Goal: Use online tool/utility: Utilize a website feature to perform a specific function

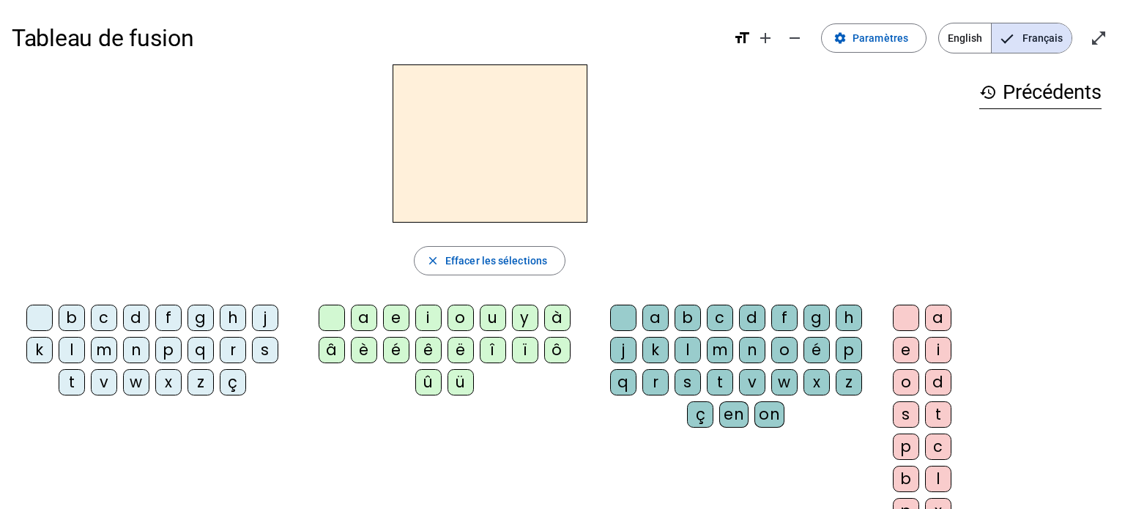
click at [136, 321] on div "d" at bounding box center [136, 318] width 26 height 26
click at [399, 319] on div "e" at bounding box center [396, 318] width 26 height 26
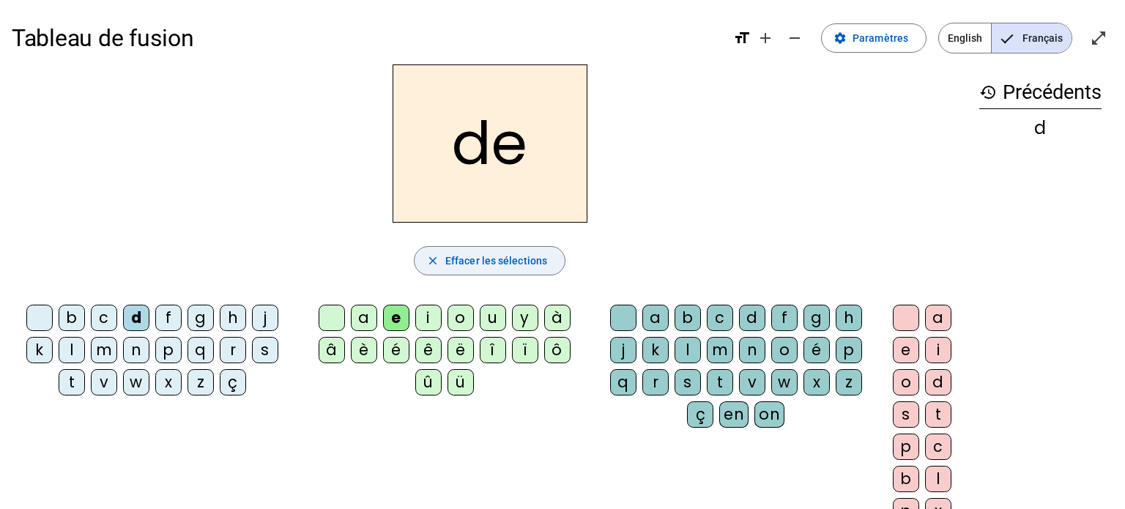
click at [514, 265] on span "Effacer les sélections" at bounding box center [496, 261] width 102 height 18
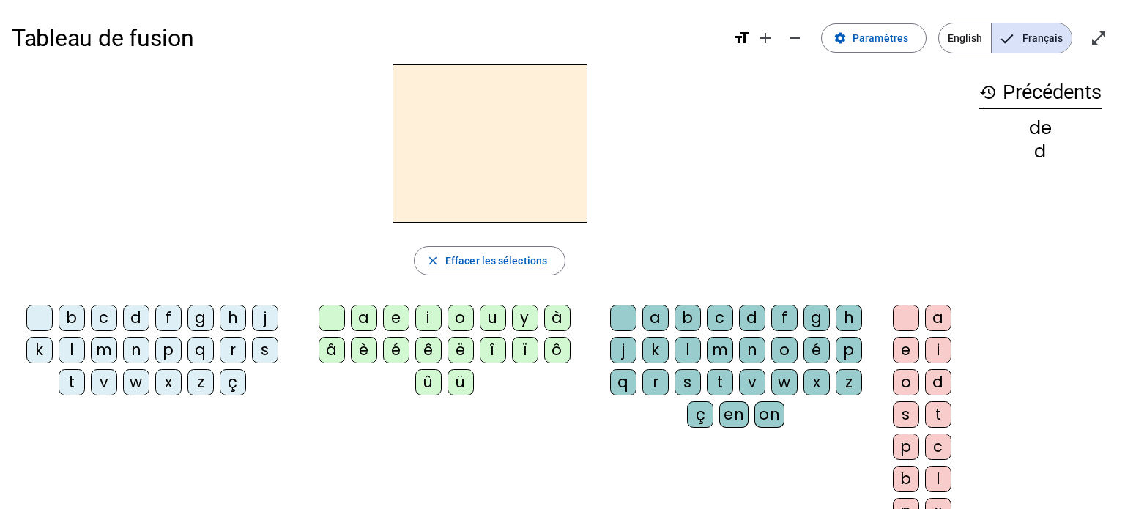
click at [104, 352] on div "m" at bounding box center [104, 350] width 26 height 26
click at [369, 317] on div "a" at bounding box center [364, 318] width 26 height 26
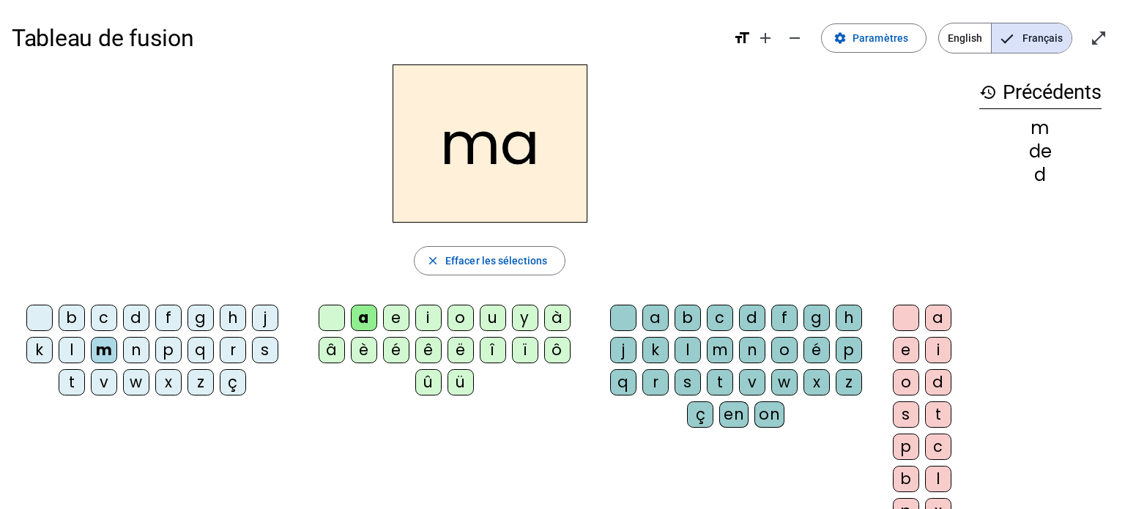
click at [695, 347] on div "l" at bounding box center [688, 350] width 26 height 26
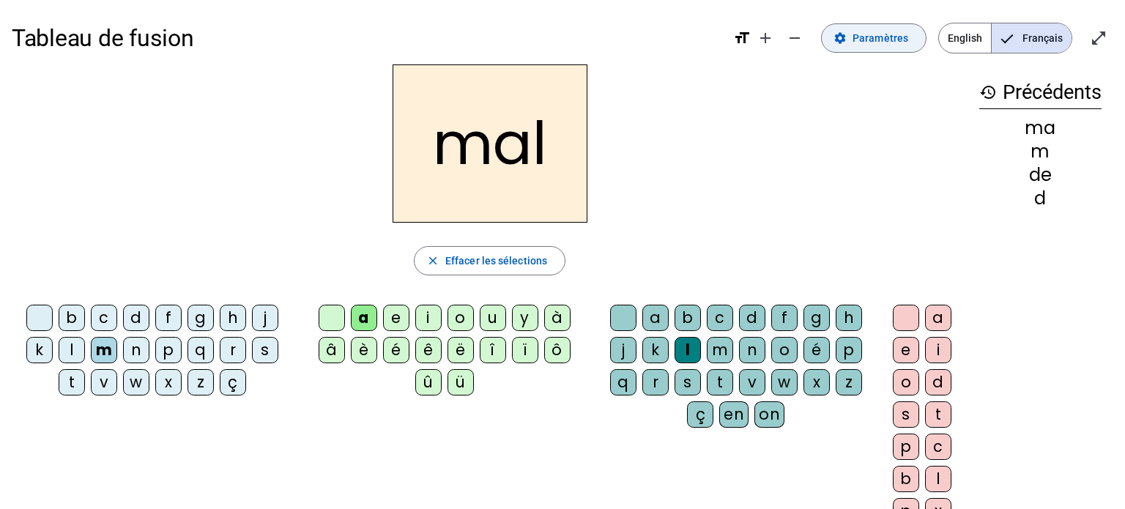
click at [863, 34] on span "Paramètres" at bounding box center [881, 38] width 56 height 18
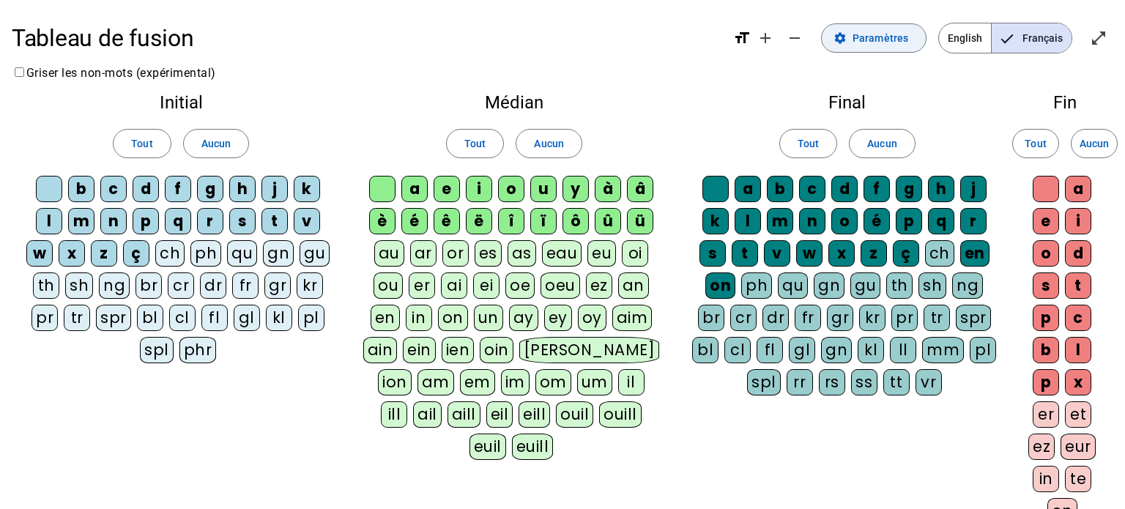
click at [864, 50] on span at bounding box center [874, 38] width 104 height 35
click at [1098, 40] on mat-icon "open_in_full" at bounding box center [1099, 38] width 18 height 18
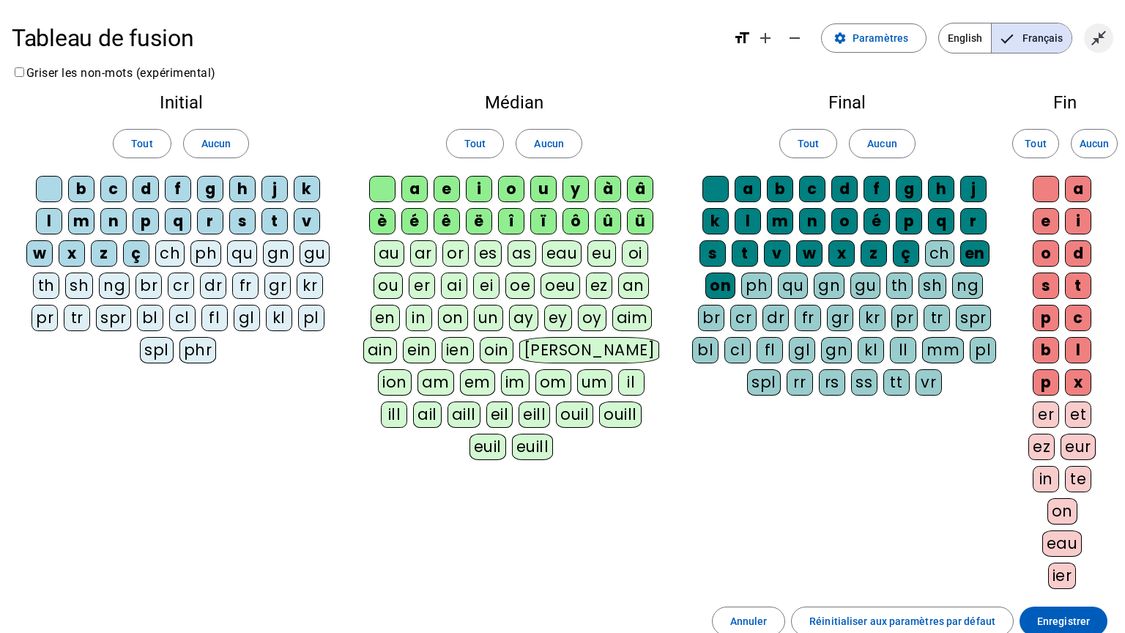
click at [1092, 35] on mat-icon "close_fullscreen" at bounding box center [1099, 38] width 18 height 18
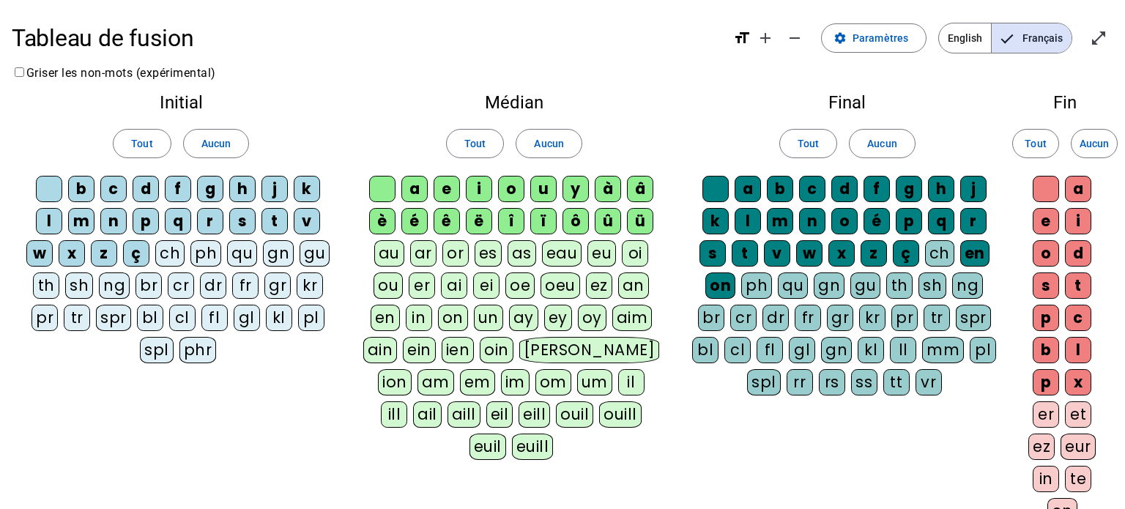
click at [106, 37] on h1 "Tableau de fusion" at bounding box center [367, 38] width 710 height 47
click at [1098, 42] on mat-icon "open_in_full" at bounding box center [1099, 38] width 18 height 18
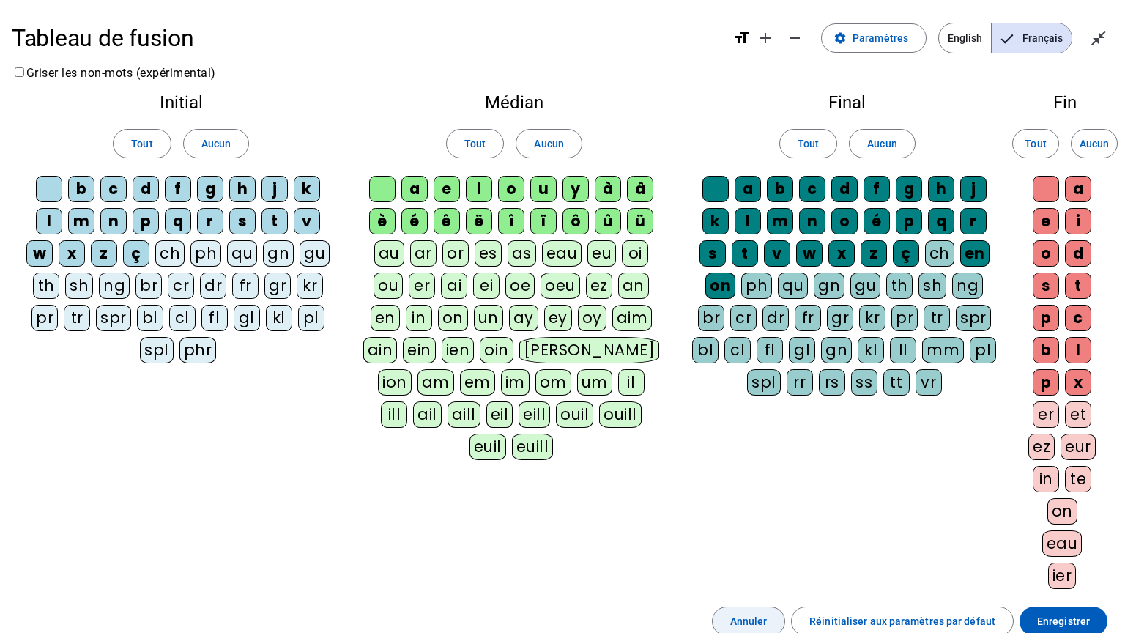
click at [743, 508] on span "Annuler" at bounding box center [748, 622] width 37 height 18
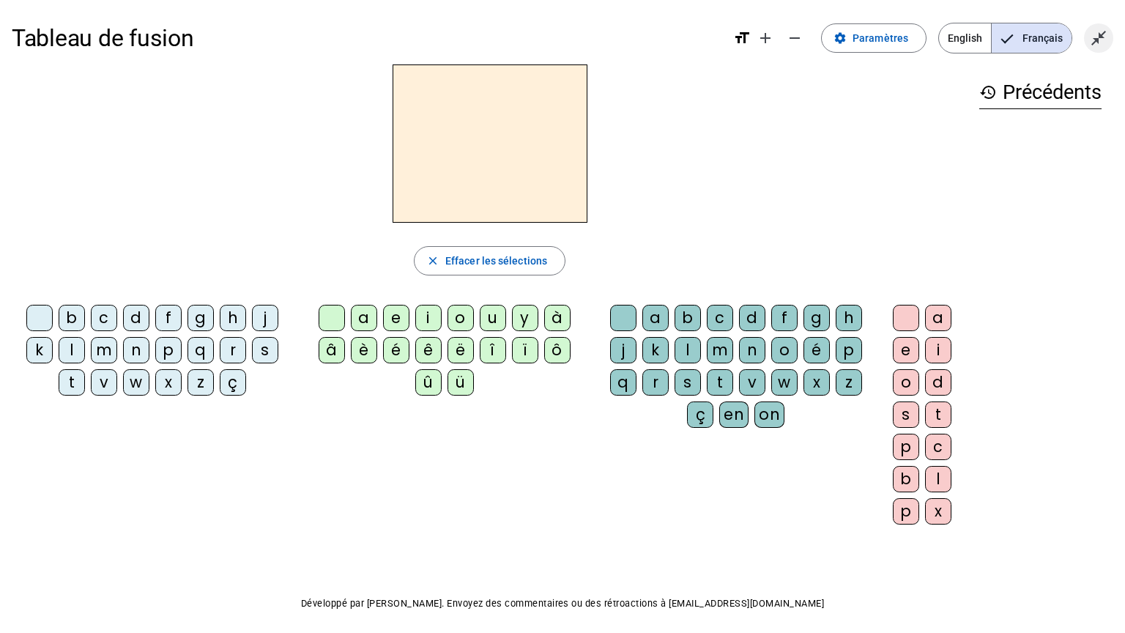
click at [1109, 28] on span "Quitter le plein écran" at bounding box center [1098, 38] width 35 height 35
